Goal: Information Seeking & Learning: Learn about a topic

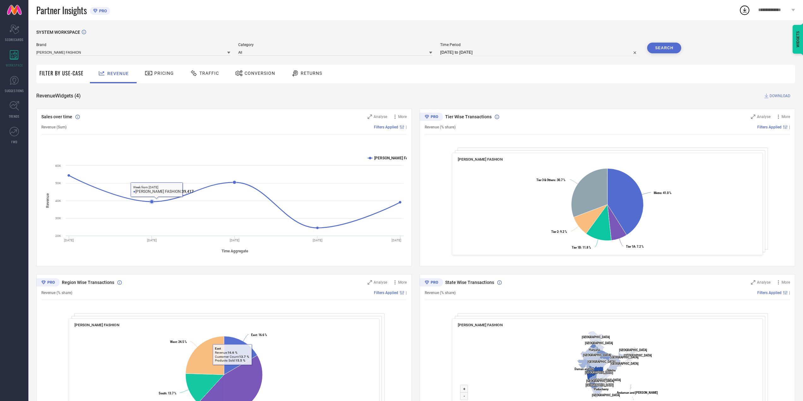
click at [152, 75] on div at bounding box center [149, 73] width 9 height 8
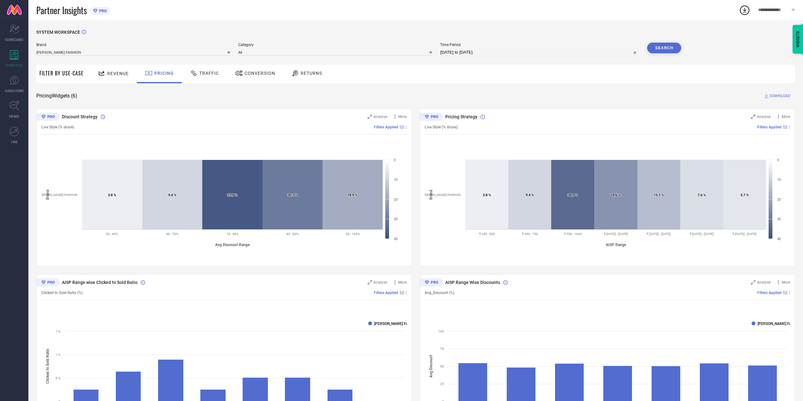
click at [199, 79] on div "Traffic" at bounding box center [204, 74] width 45 height 19
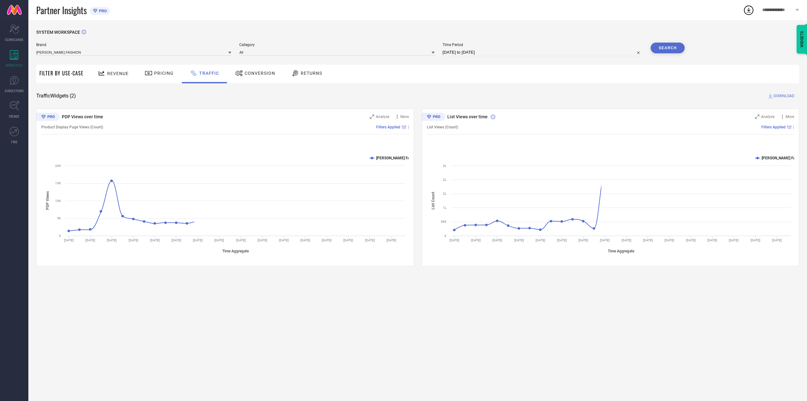
click at [236, 78] on div "Conversion" at bounding box center [255, 73] width 43 height 11
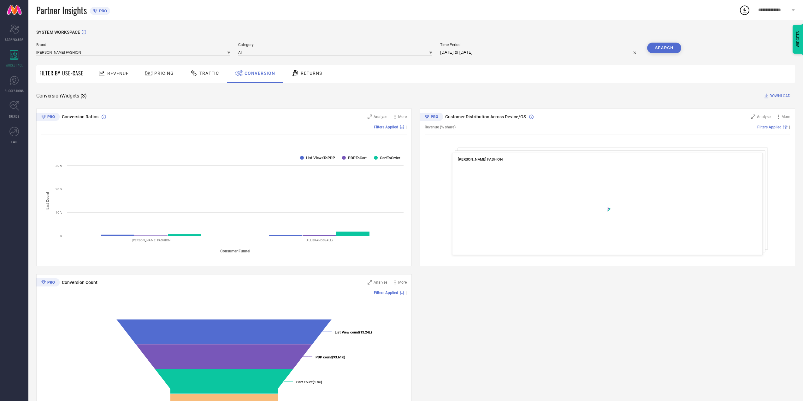
click at [294, 79] on div "Returns" at bounding box center [306, 74] width 47 height 19
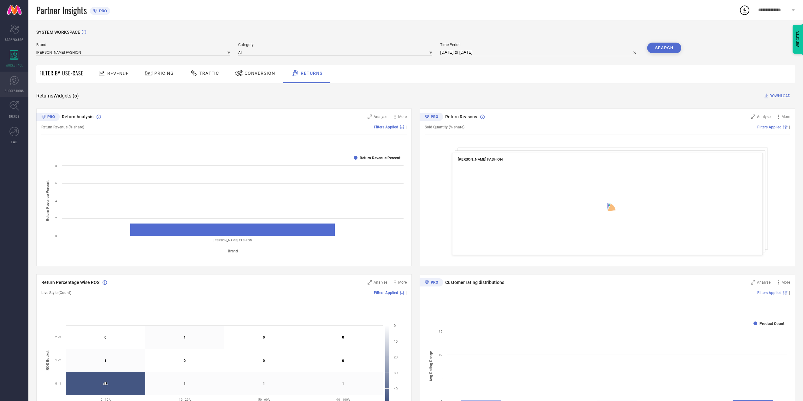
click at [0, 83] on link "SUGGESTIONS" at bounding box center [14, 84] width 28 height 25
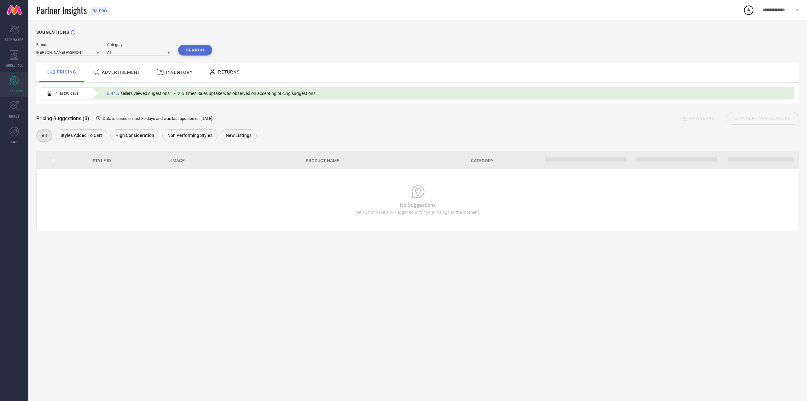
click at [95, 137] on span "Styles Added To Cart" at bounding box center [82, 135] width 42 height 5
click at [188, 51] on button "Search" at bounding box center [195, 50] width 34 height 11
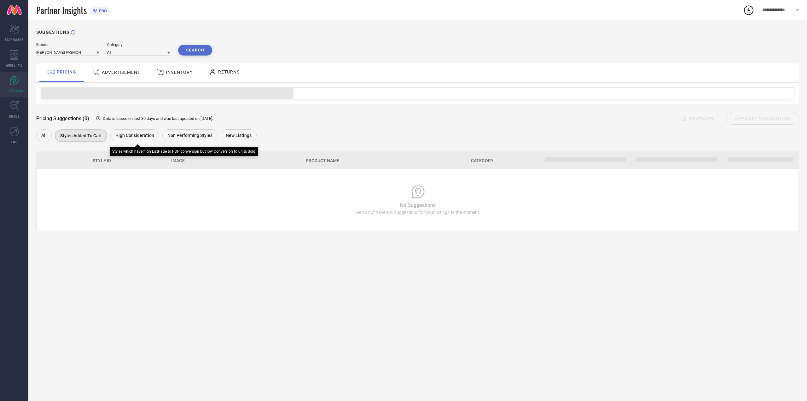
click at [126, 141] on div "High Consideration" at bounding box center [134, 135] width 49 height 12
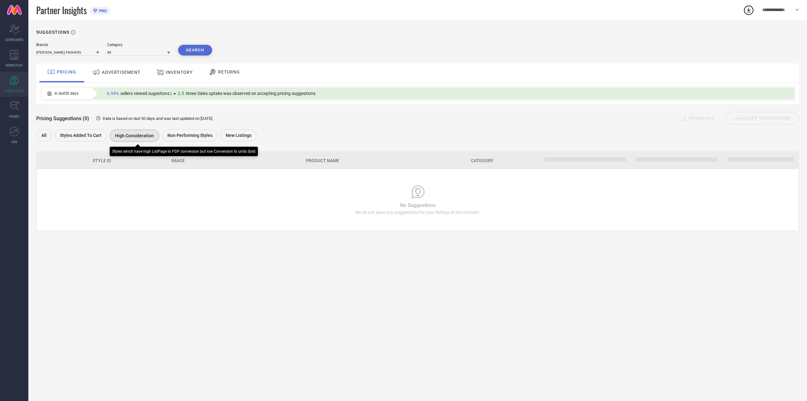
click at [198, 139] on div "Non Performing Styles" at bounding box center [189, 135] width 55 height 12
click at [222, 139] on div "New Listings" at bounding box center [239, 135] width 36 height 12
click at [134, 71] on span "ADVERTISEMENT" at bounding box center [121, 72] width 38 height 5
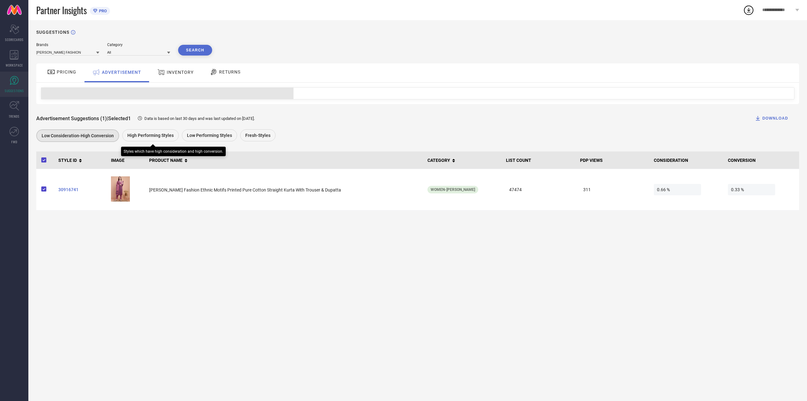
click at [143, 136] on span "High Performing Styles" at bounding box center [150, 135] width 46 height 5
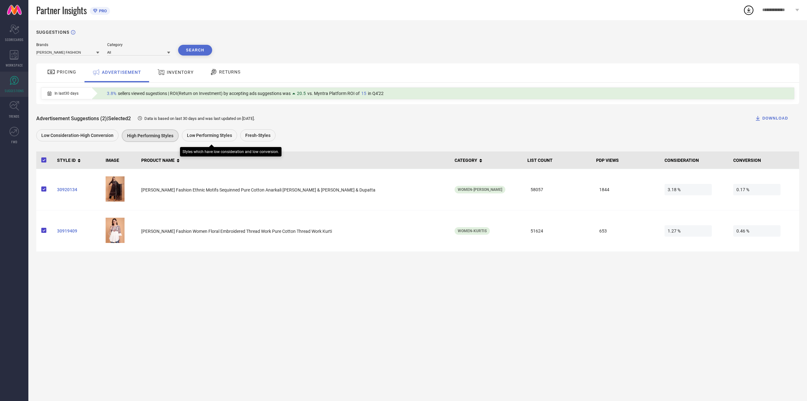
click at [192, 137] on span "Low Performing Styles" at bounding box center [209, 135] width 45 height 5
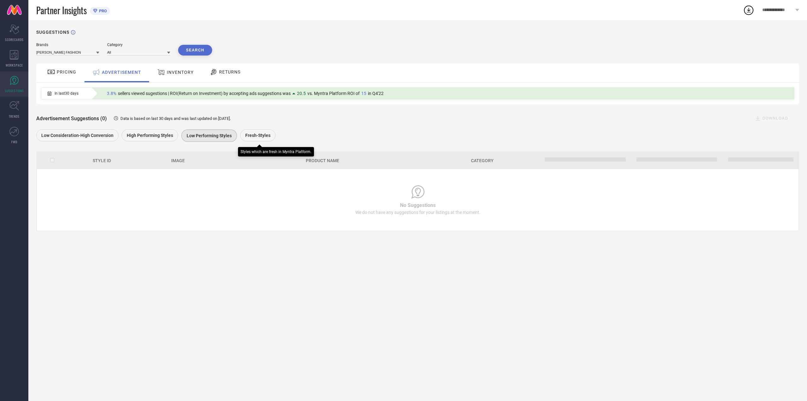
click at [252, 141] on div "Fresh-Styles" at bounding box center [257, 135] width 35 height 12
click at [169, 64] on div "INVENTORY" at bounding box center [176, 72] width 52 height 19
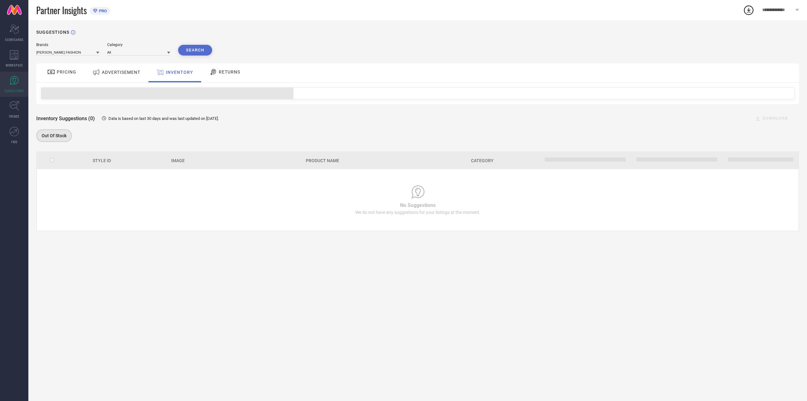
click at [214, 79] on div "RETURNS" at bounding box center [225, 72] width 47 height 19
click at [92, 141] on div "Size fit issues" at bounding box center [98, 135] width 39 height 12
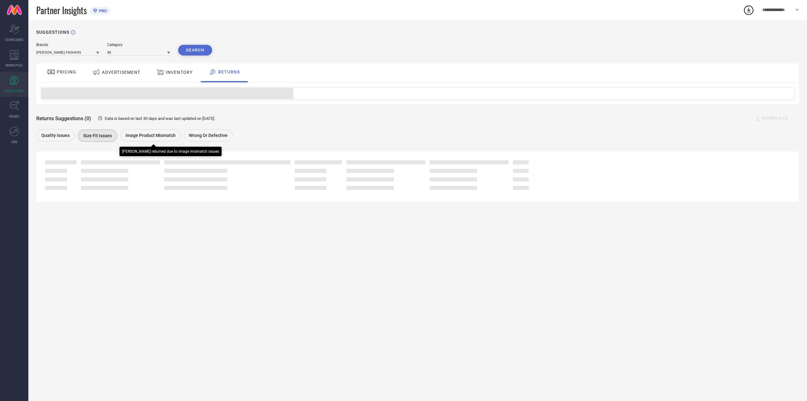
click at [146, 137] on span "Image product mismatch" at bounding box center [151, 135] width 50 height 5
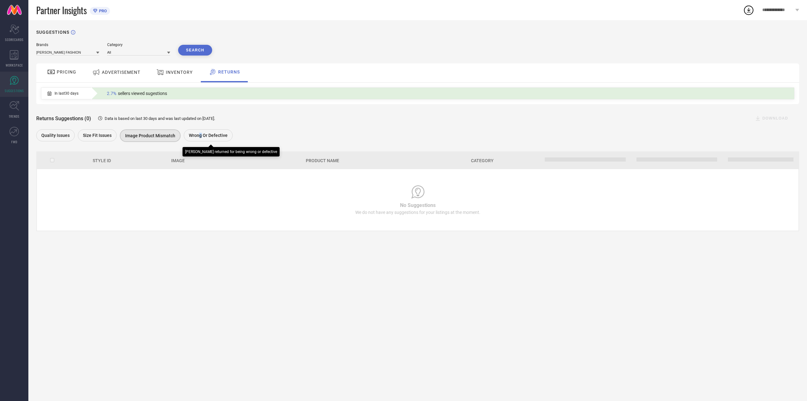
click at [199, 138] on span "Wrong or Defective" at bounding box center [208, 135] width 39 height 5
click at [14, 118] on span "TRENDS" at bounding box center [14, 116] width 11 height 5
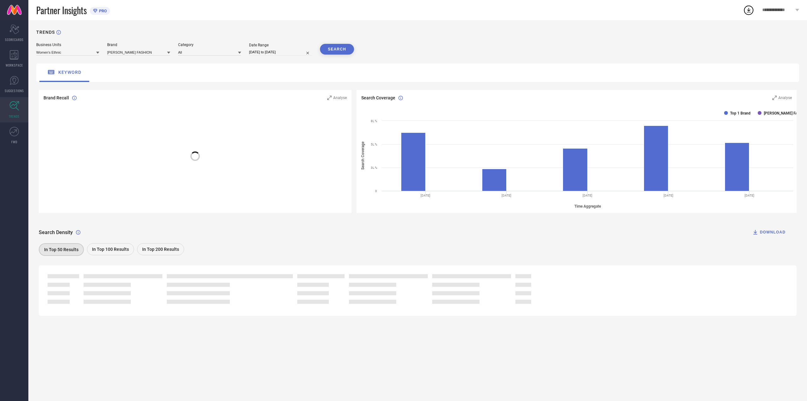
click at [339, 51] on button "SEARCH" at bounding box center [337, 49] width 34 height 11
